Goal: Information Seeking & Learning: Learn about a topic

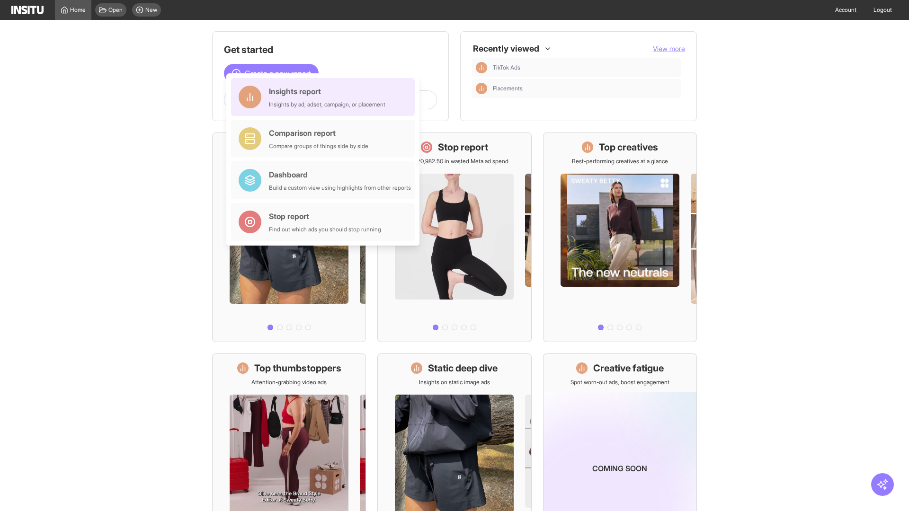
click at [325, 97] on div "Insights report Insights by ad, adset, campaign, or placement" at bounding box center [327, 97] width 116 height 23
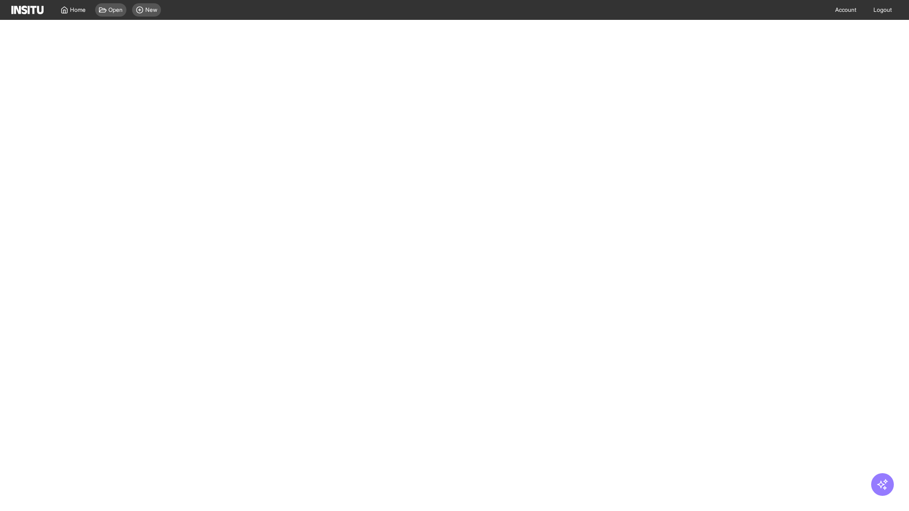
select select "**"
